Goal: Task Accomplishment & Management: Use online tool/utility

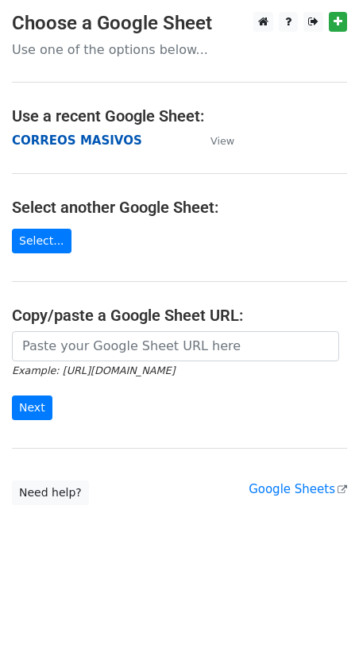
click at [77, 139] on strong "CORREOS MASIVOS" at bounding box center [77, 140] width 130 height 14
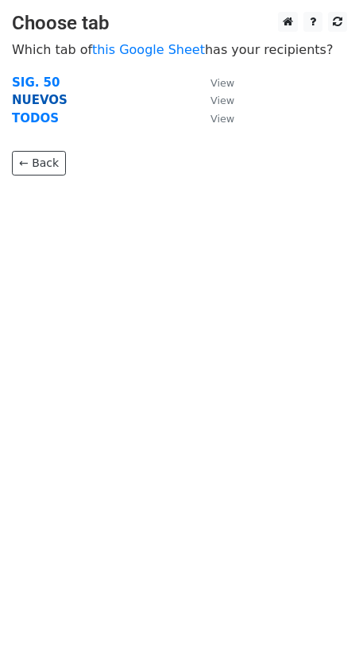
click at [48, 102] on strong "NUEVOS" at bounding box center [40, 100] width 56 height 14
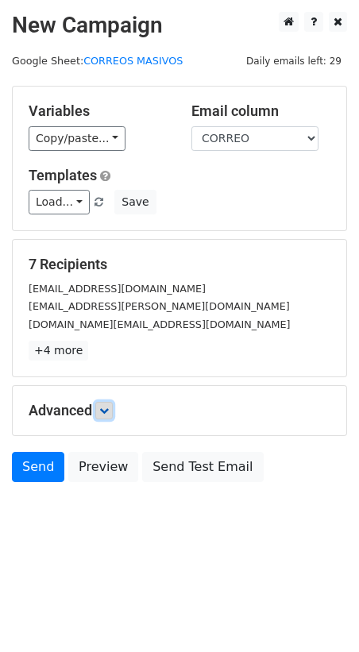
click at [107, 406] on icon at bounding box center [104, 411] width 10 height 10
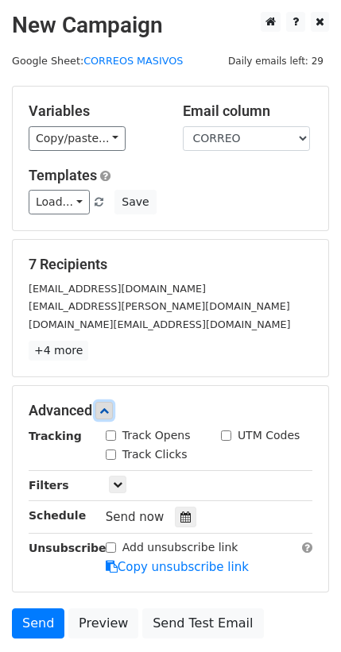
click at [109, 406] on icon at bounding box center [104, 411] width 10 height 10
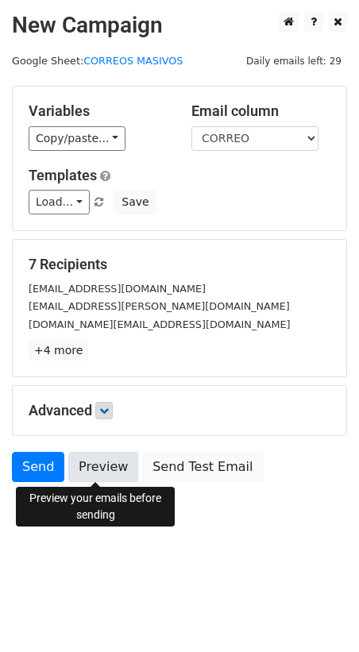
click at [85, 463] on link "Preview" at bounding box center [103, 467] width 70 height 30
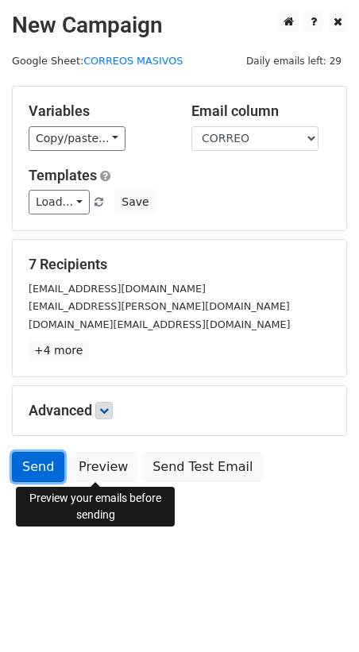
click at [36, 462] on link "Send" at bounding box center [38, 467] width 52 height 30
